Goal: Task Accomplishment & Management: Complete application form

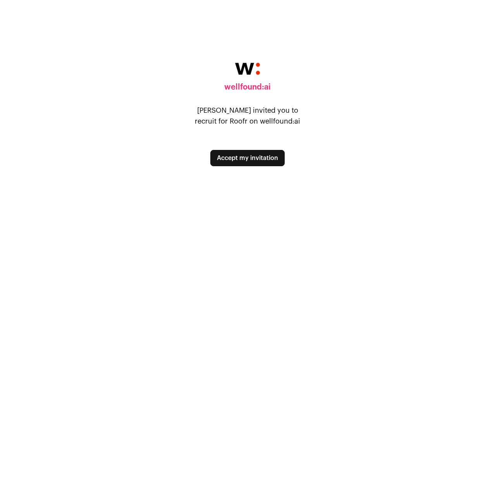
click at [275, 153] on button "Accept my invitation" at bounding box center [247, 158] width 74 height 16
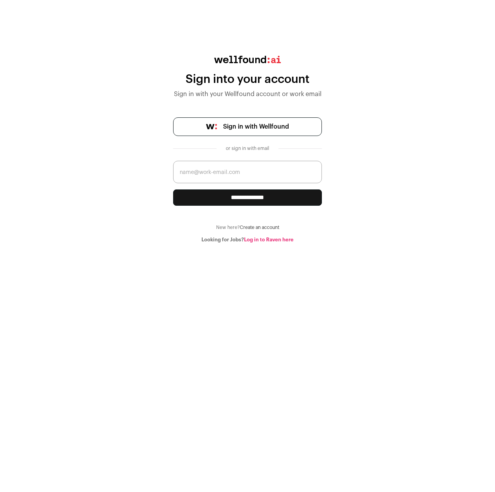
click at [283, 176] on input "email" at bounding box center [247, 172] width 149 height 22
click at [237, 179] on input "email" at bounding box center [247, 172] width 149 height 22
paste input "argelio.baca@roofr.com"
type input "argelio.baca@roofr.com"
click at [248, 201] on input "**********" at bounding box center [247, 198] width 149 height 16
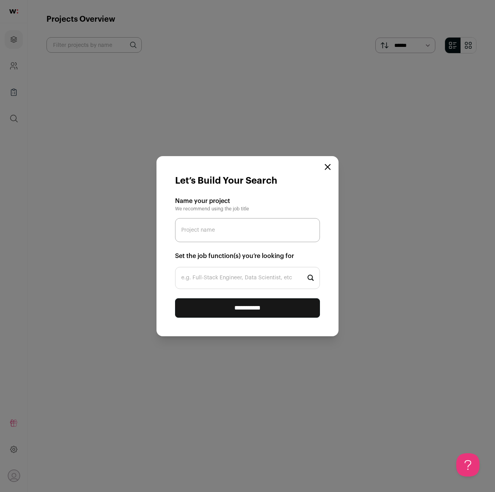
click at [249, 240] on input "Project name" at bounding box center [247, 230] width 145 height 24
click at [326, 166] on icon "Close modal" at bounding box center [328, 167] width 6 height 6
